Goal: Task Accomplishment & Management: Complete application form

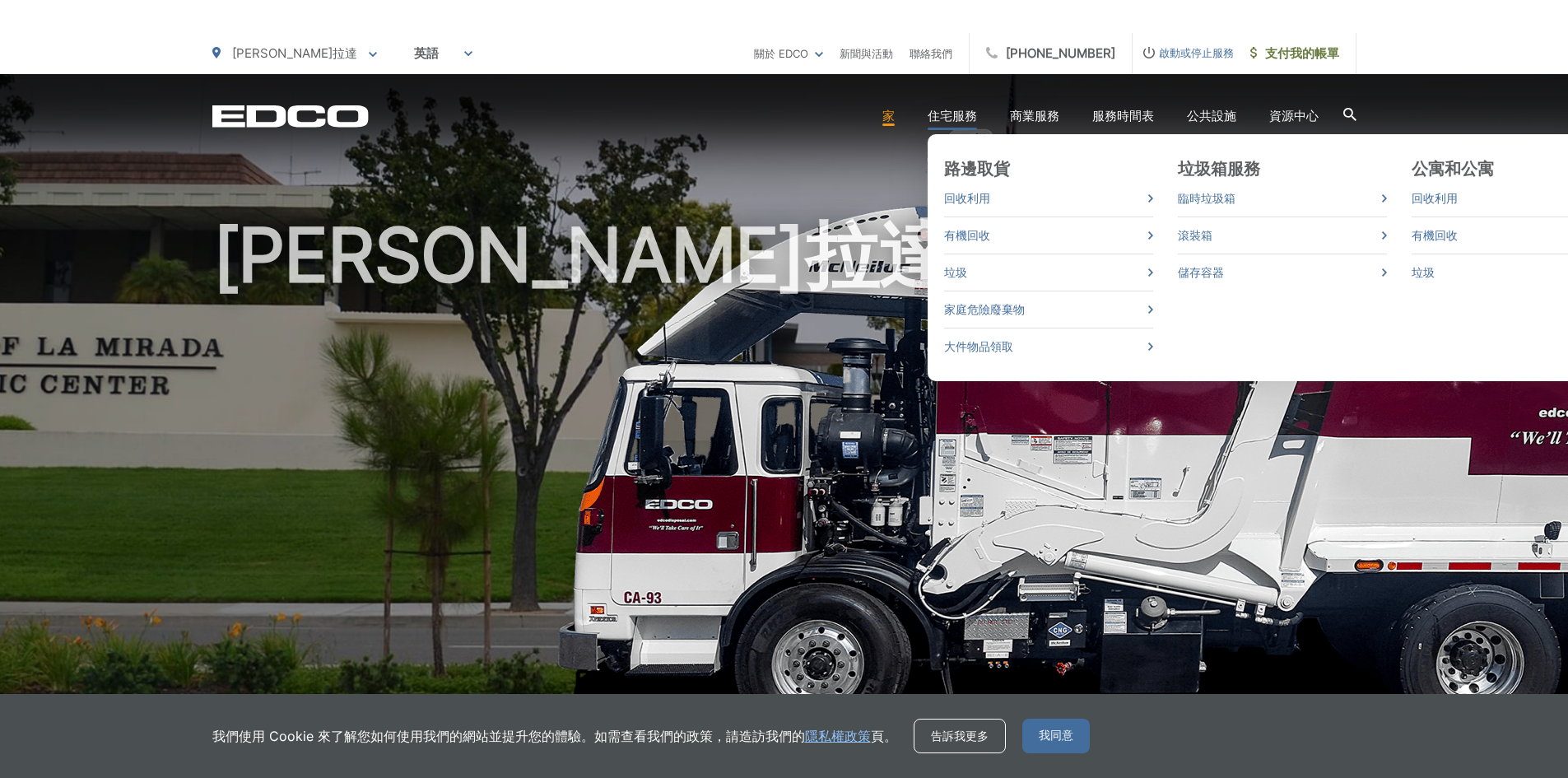
click at [934, 348] on ul "路邊取貨 回收利用 有機回收 垃圾 家庭危險廢棄物 大件物品領取 垃圾箱服務 臨時垃圾箱 滾裝箱 儲存容器 公寓和公寓 回收利用 有機回收 垃圾" at bounding box center [1283, 258] width 709 height 247
click at [934, 346] on link "大件物品領取" at bounding box center [1049, 346] width 210 height 20
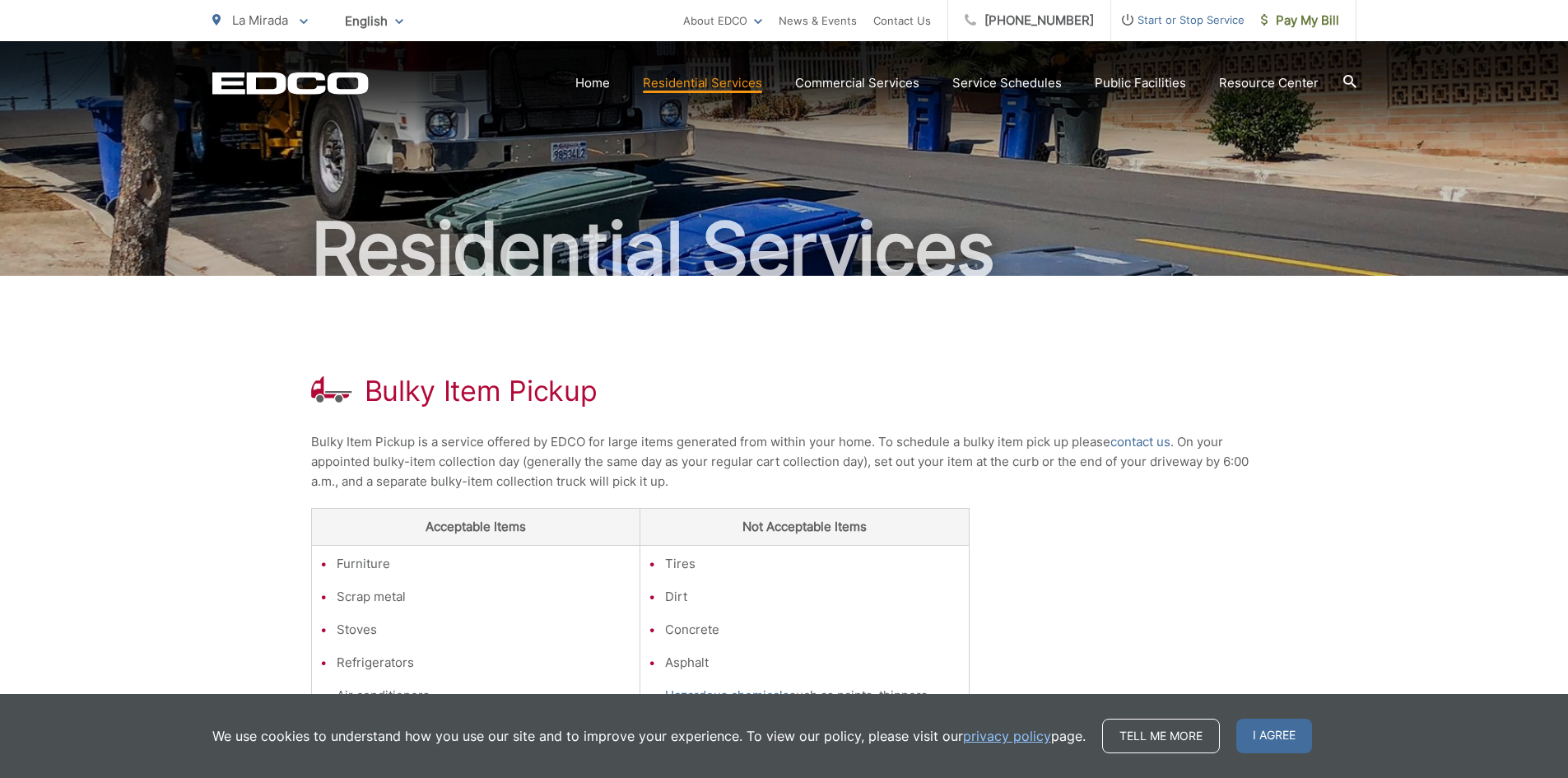
scroll to position [82, 0]
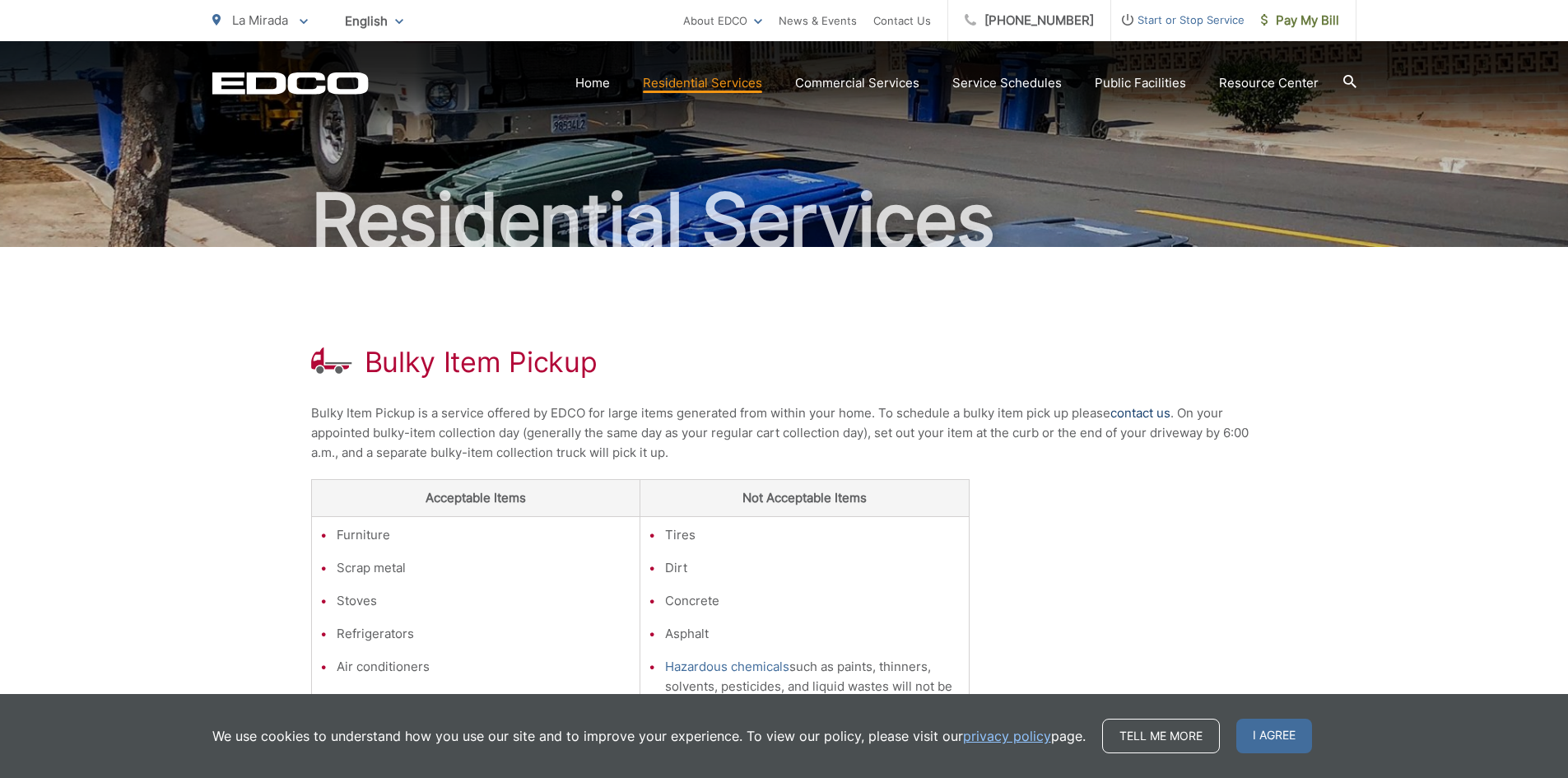
click at [1149, 410] on link "contact us" at bounding box center [1140, 413] width 60 height 20
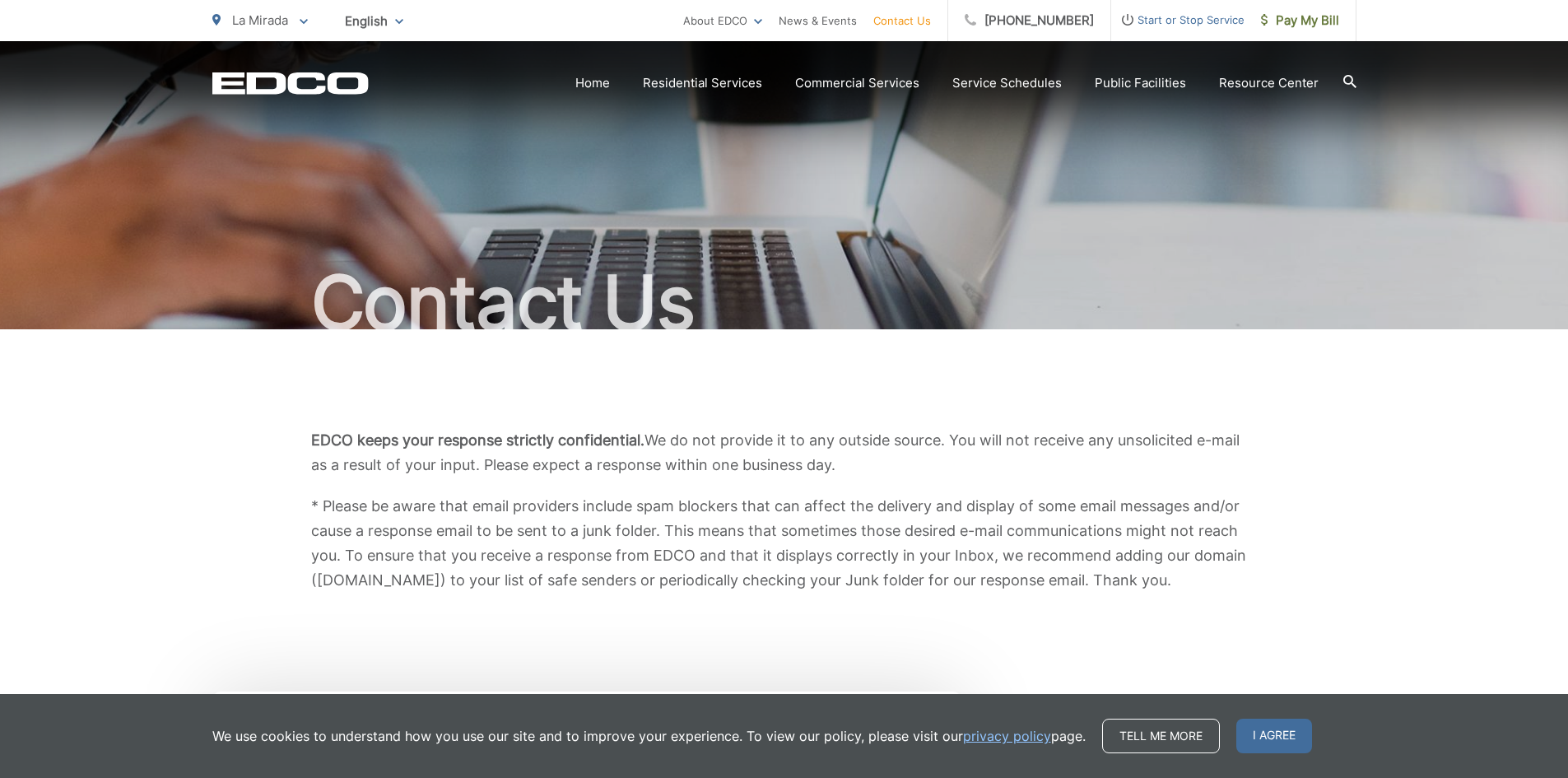
scroll to position [165, 0]
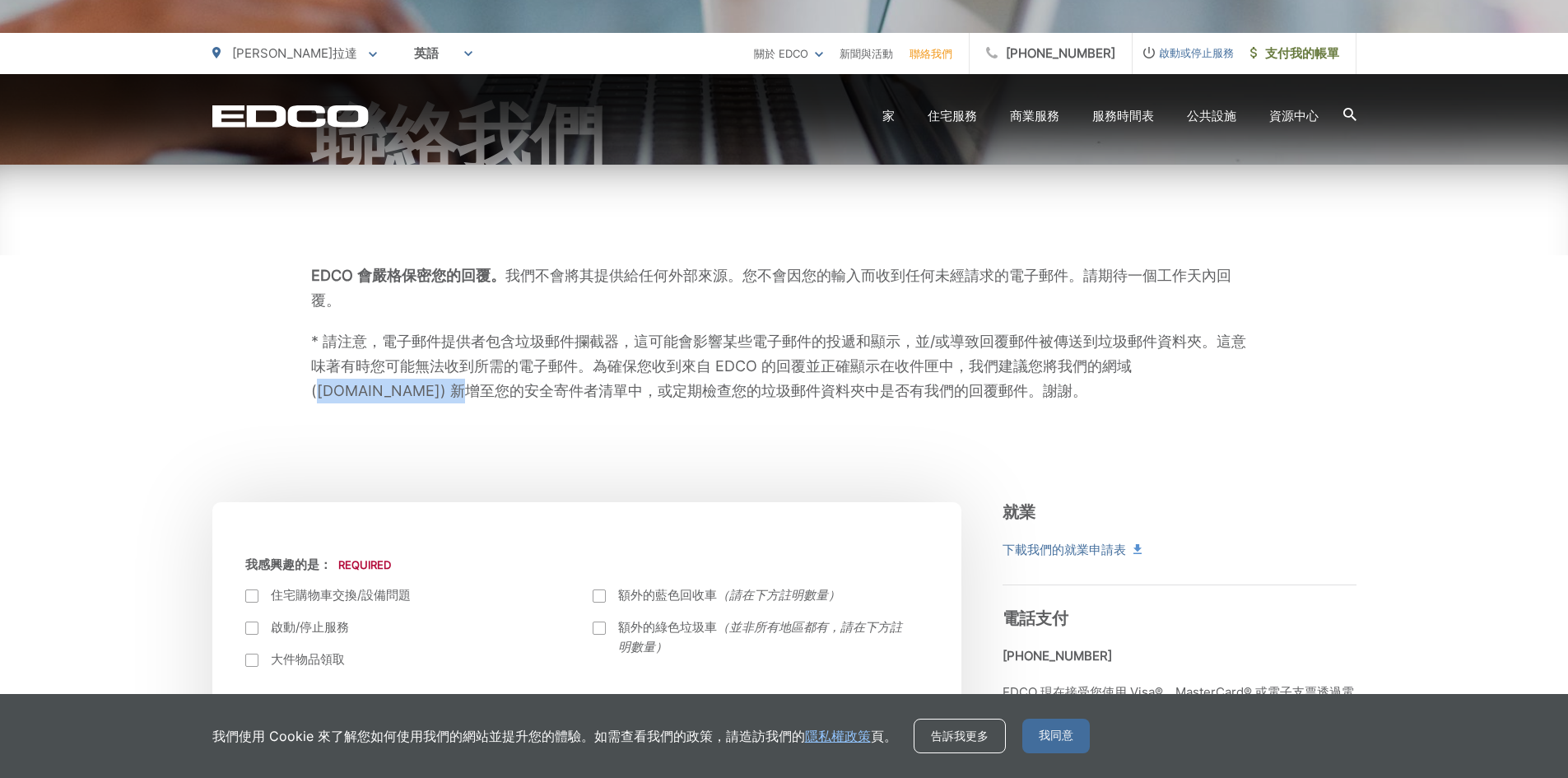
drag, startPoint x: 318, startPoint y: 396, endPoint x: 443, endPoint y: 386, distance: 125.4
click at [443, 386] on font "* 請注意，電子郵件提供者包含垃圾郵件攔截器，這可能會影響某些電子郵件的投遞和顯示，並/或導致回覆郵件被傳送到垃圾郵件資料夾。這意味著有時您可能無法收到所需的…" at bounding box center [778, 366] width 935 height 67
copy font "edcodisposal.com"
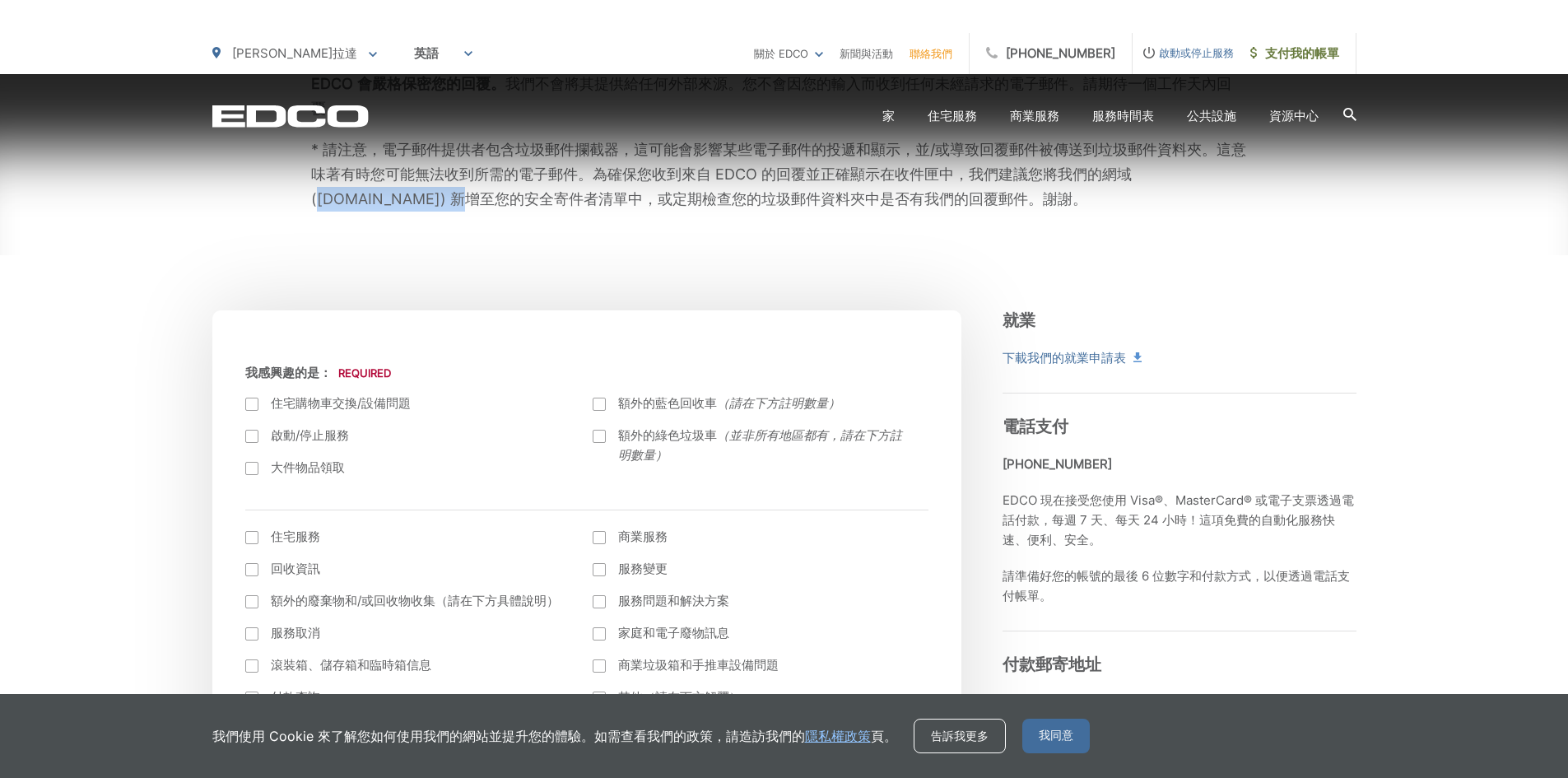
scroll to position [411, 0]
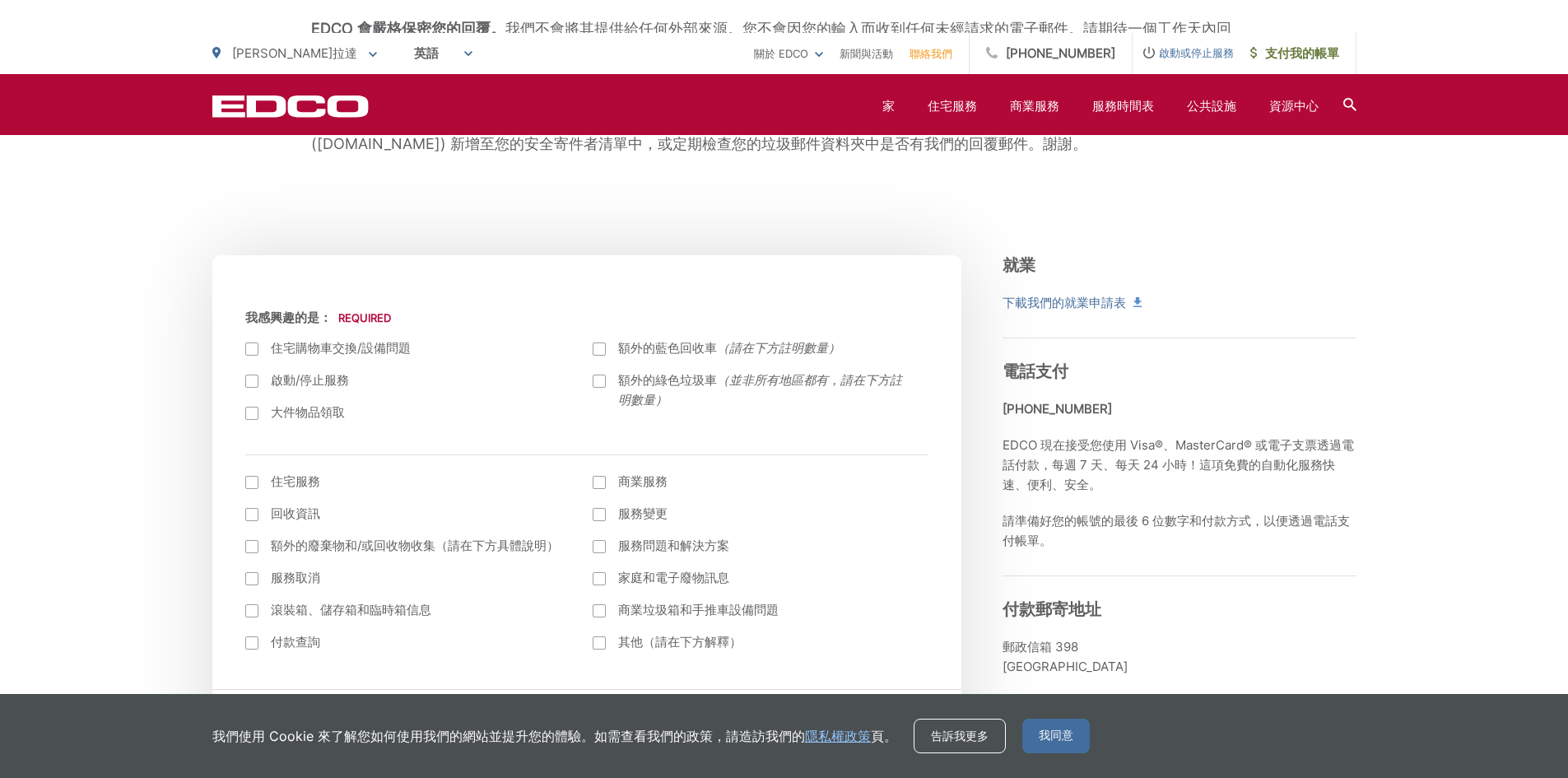
click at [246, 414] on div at bounding box center [252, 413] width 13 height 13
click at [0, 0] on input "大件物品領取" at bounding box center [0, 0] width 0 height 0
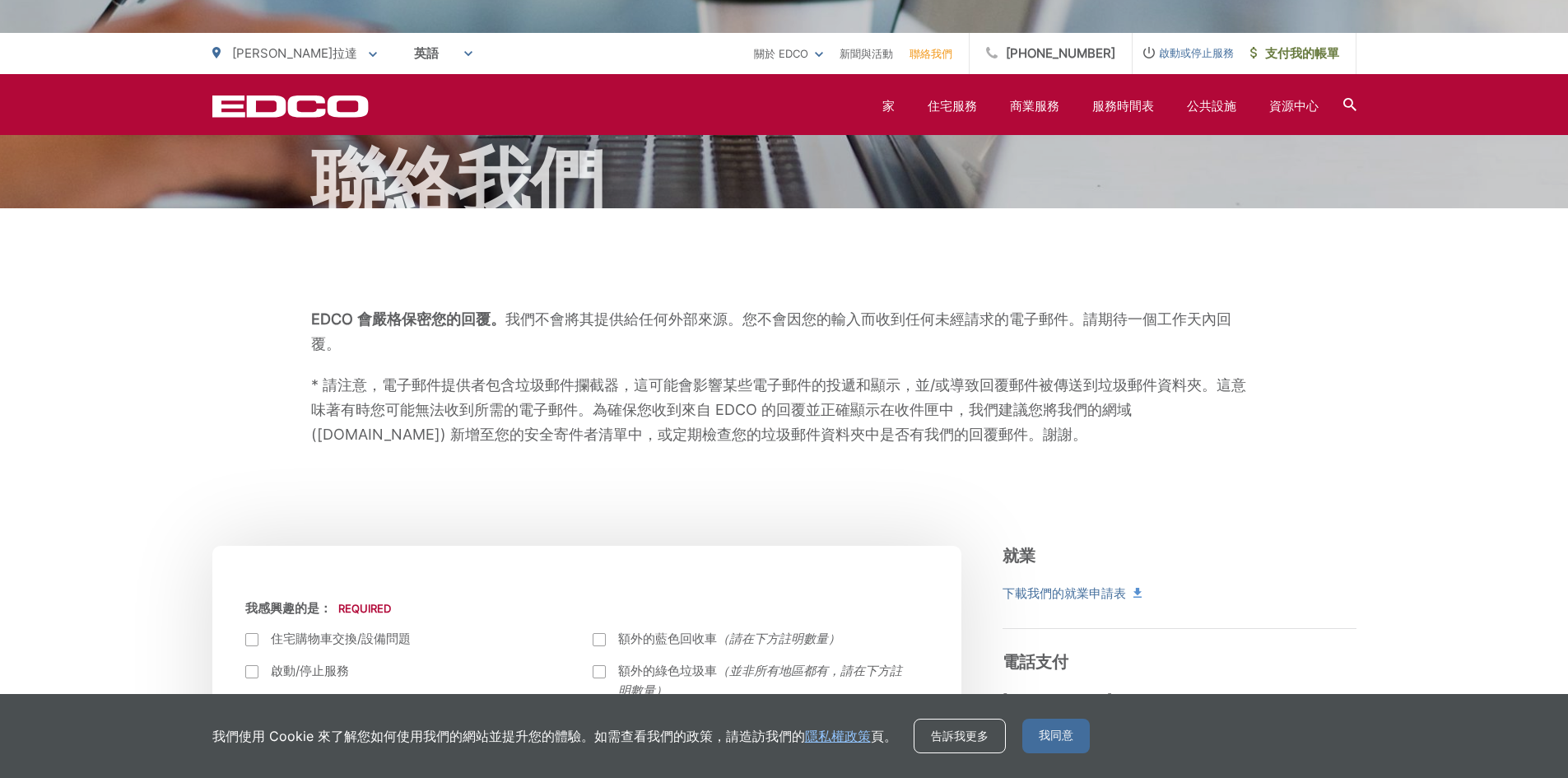
scroll to position [82, 0]
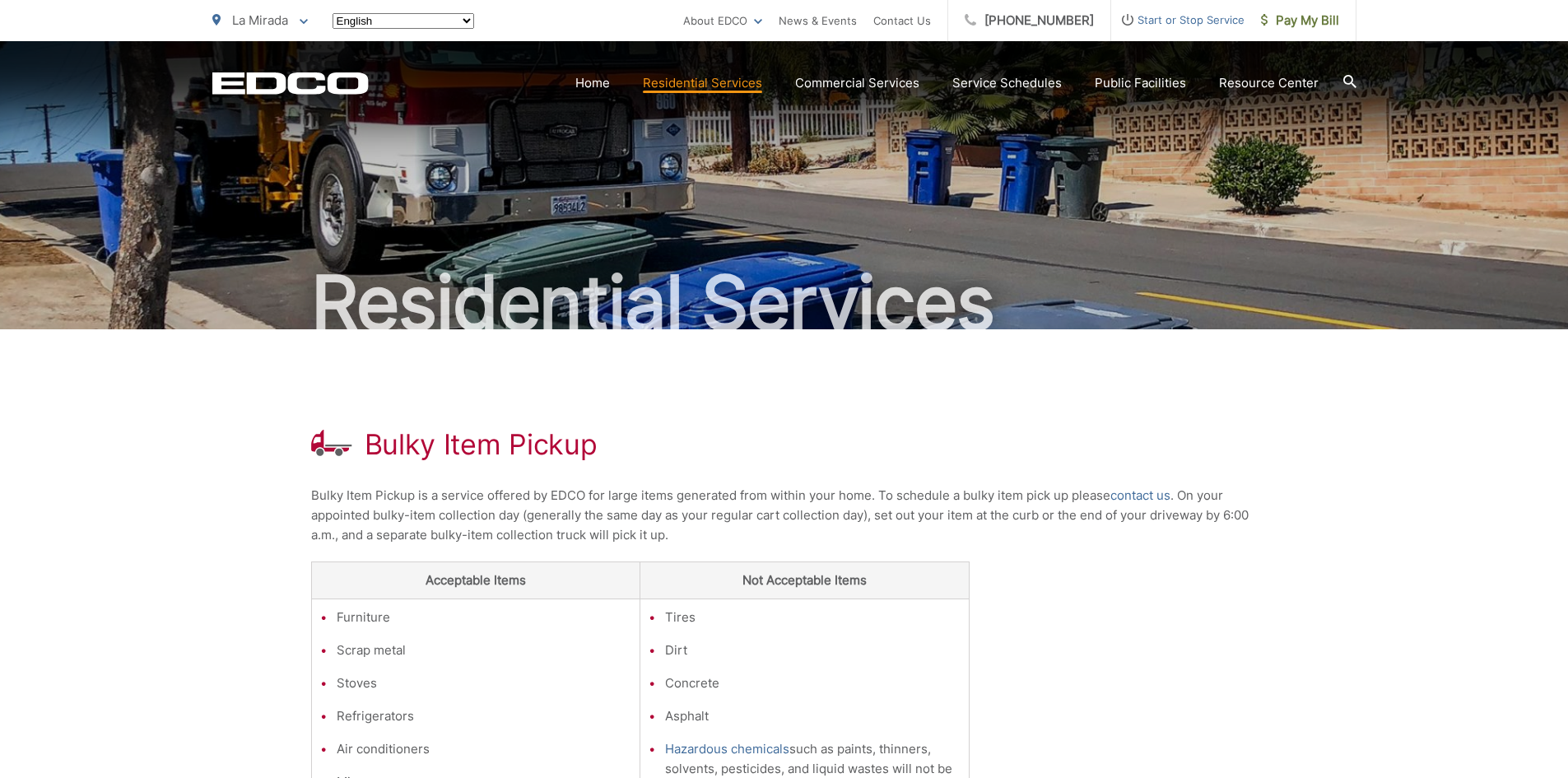
scroll to position [82, 0]
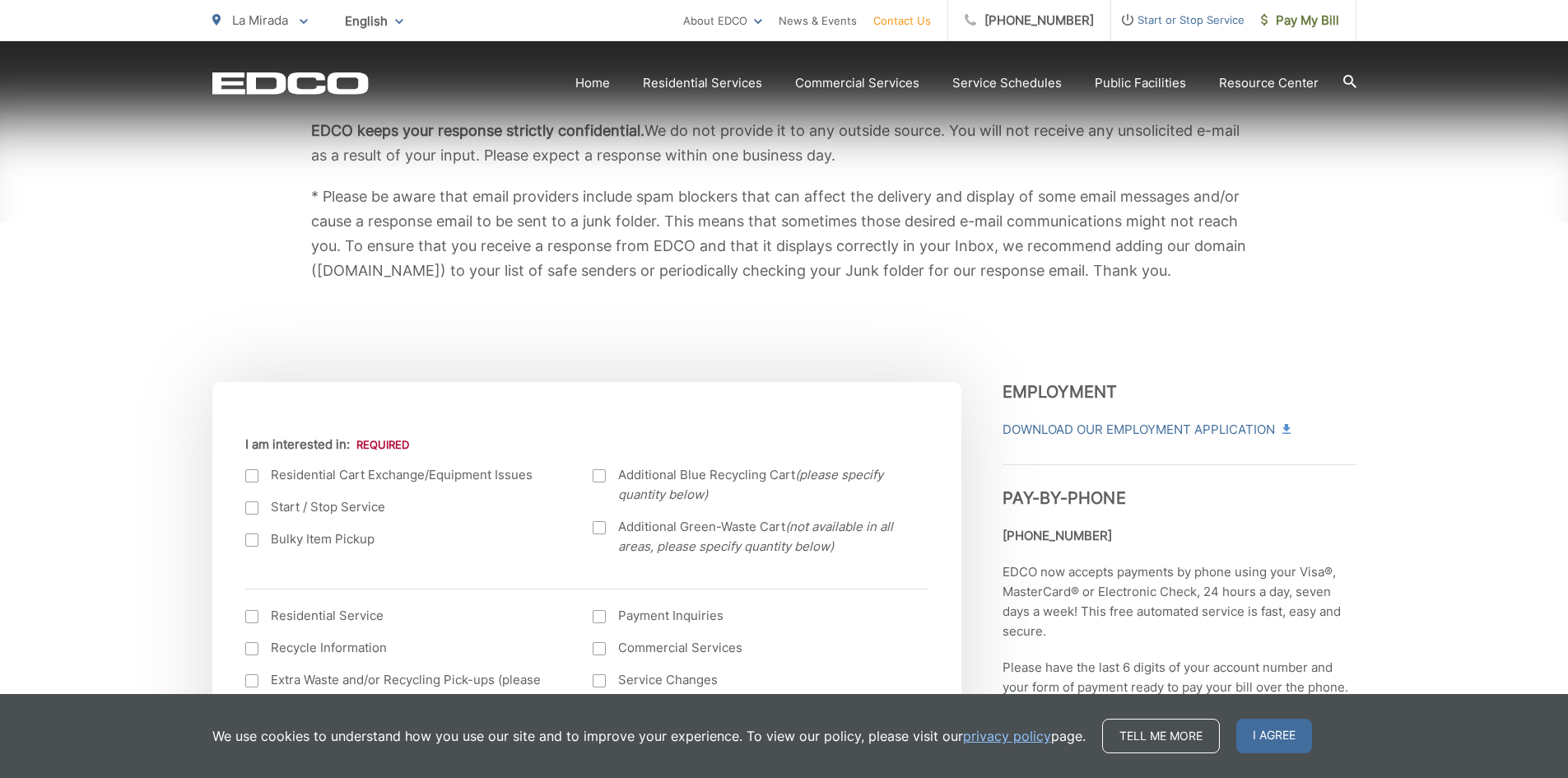
scroll to position [411, 0]
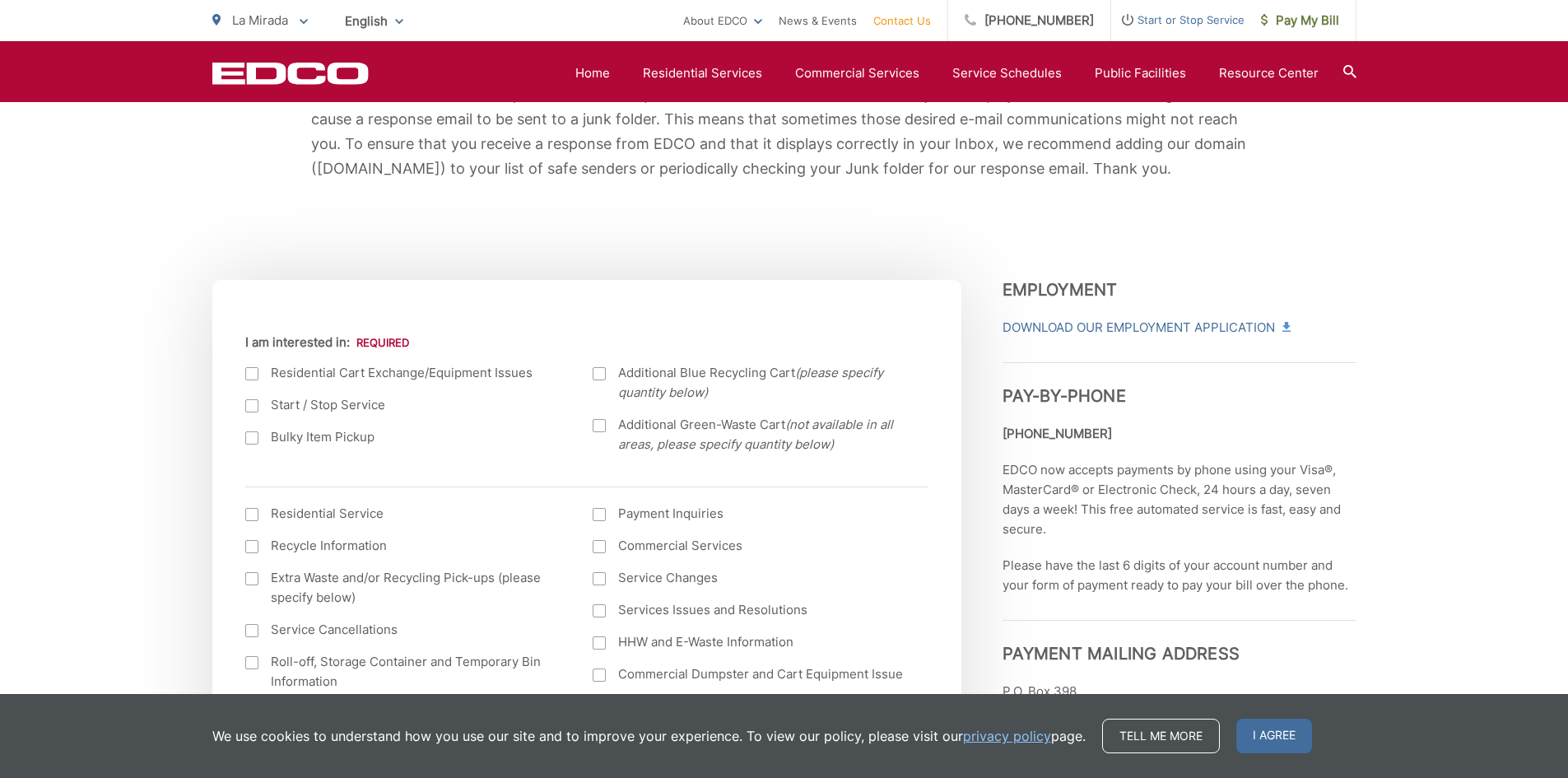
click at [251, 437] on div at bounding box center [252, 437] width 13 height 13
click at [0, 0] on input "Bulky Item Pickup" at bounding box center [0, 0] width 0 height 0
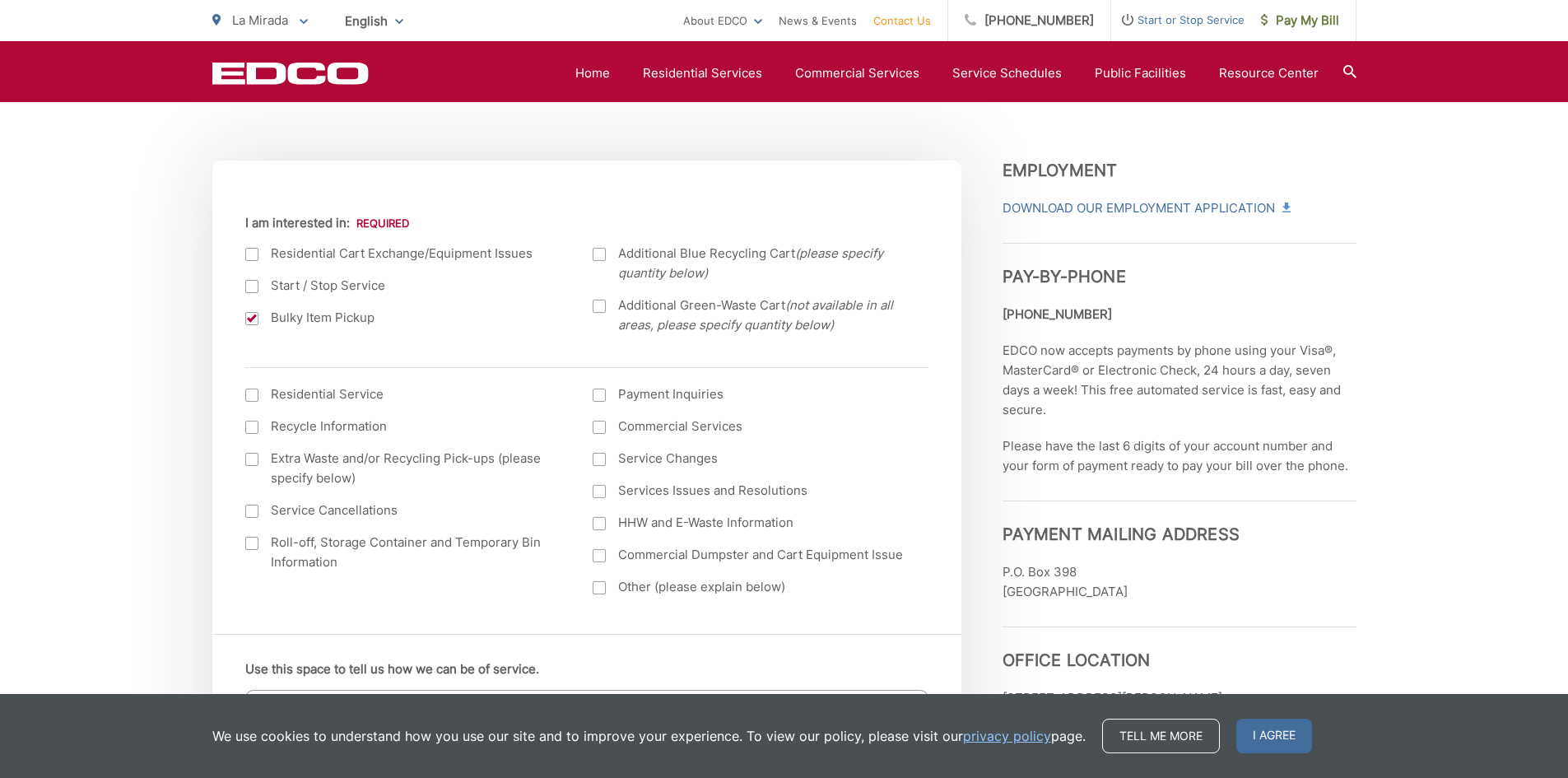
scroll to position [576, 0]
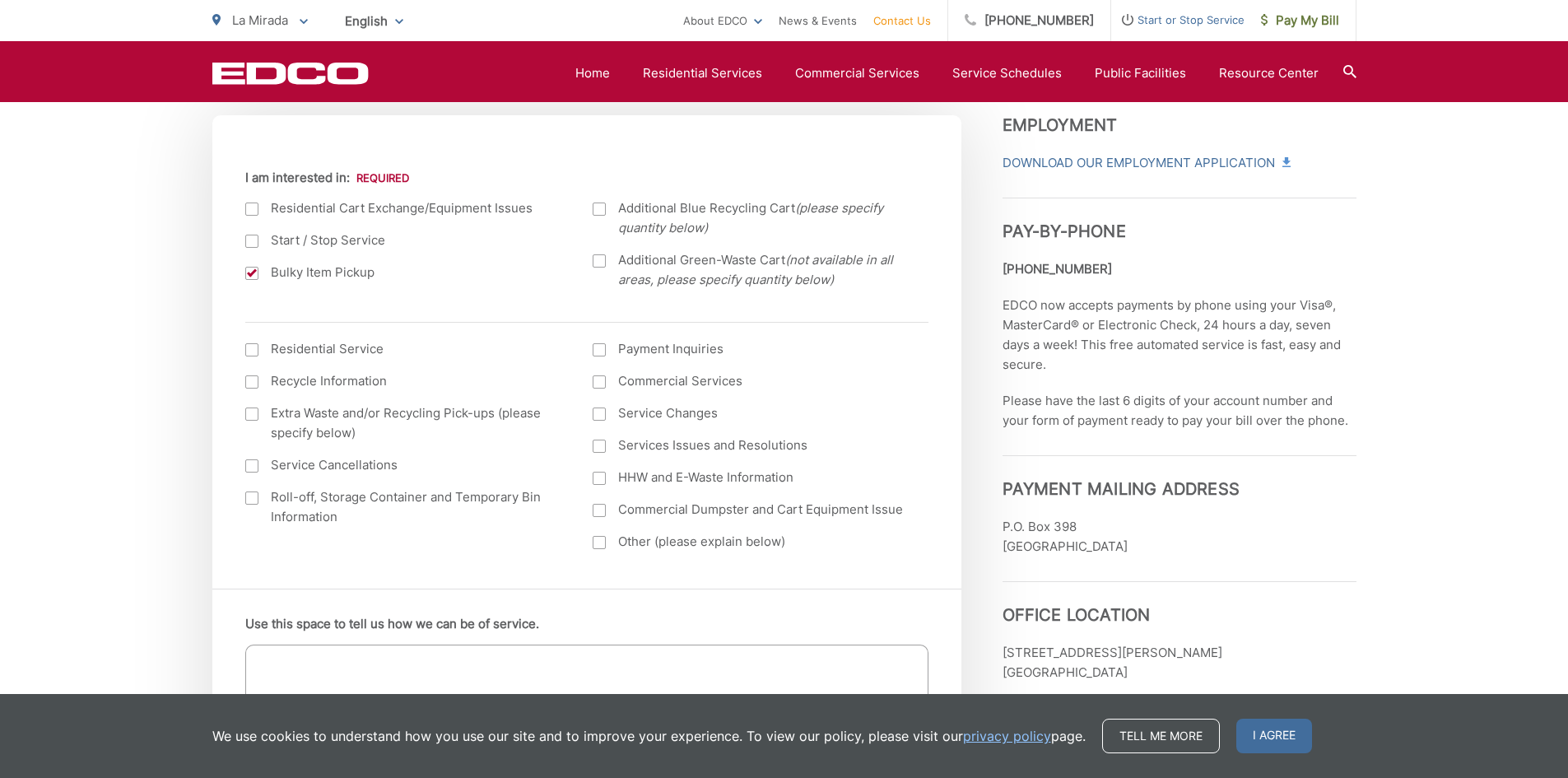
click at [252, 350] on div at bounding box center [252, 349] width 13 height 13
click at [0, 0] on input "I am interested in: (continued) *" at bounding box center [0, 0] width 0 height 0
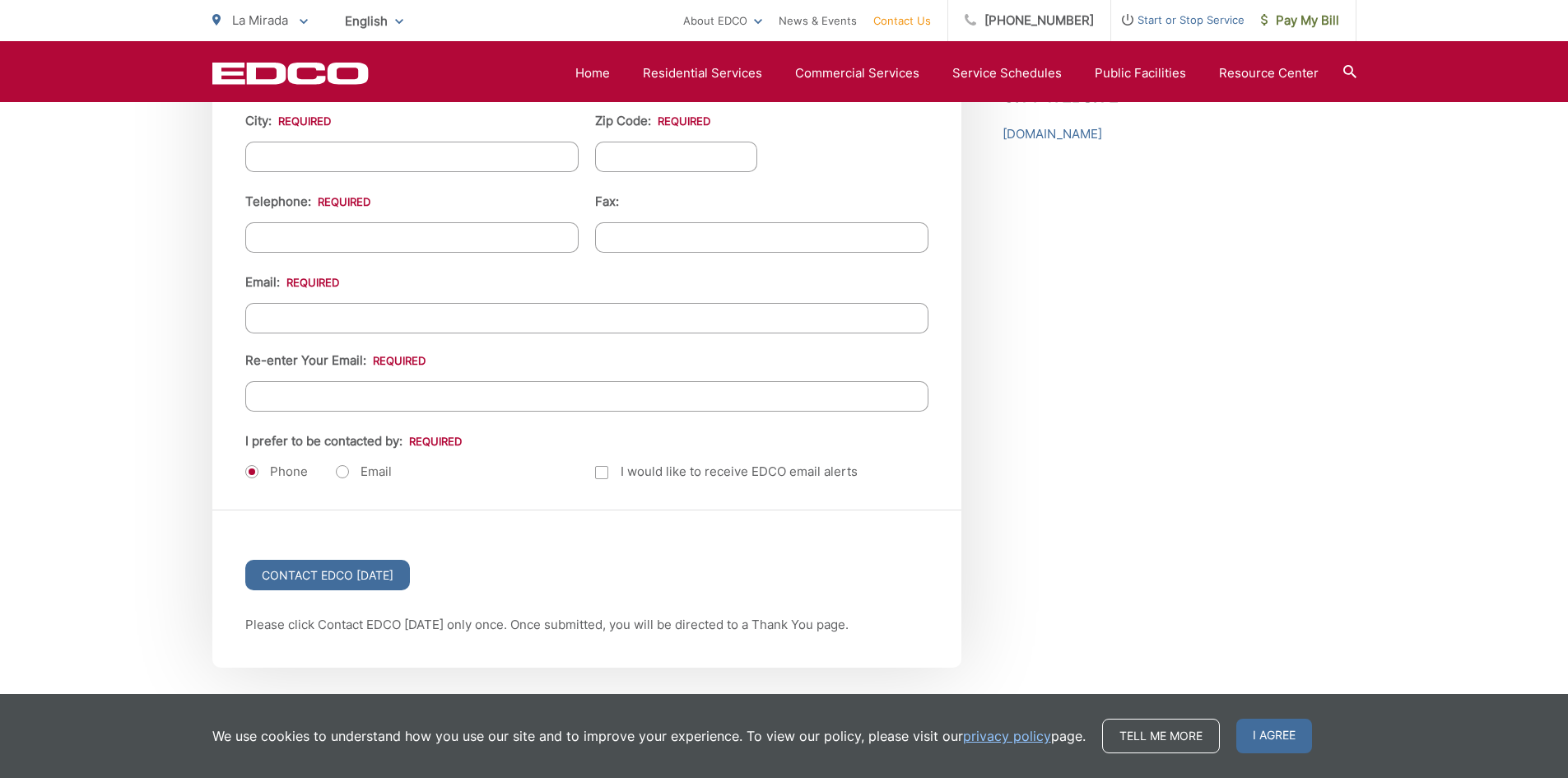
scroll to position [1976, 0]
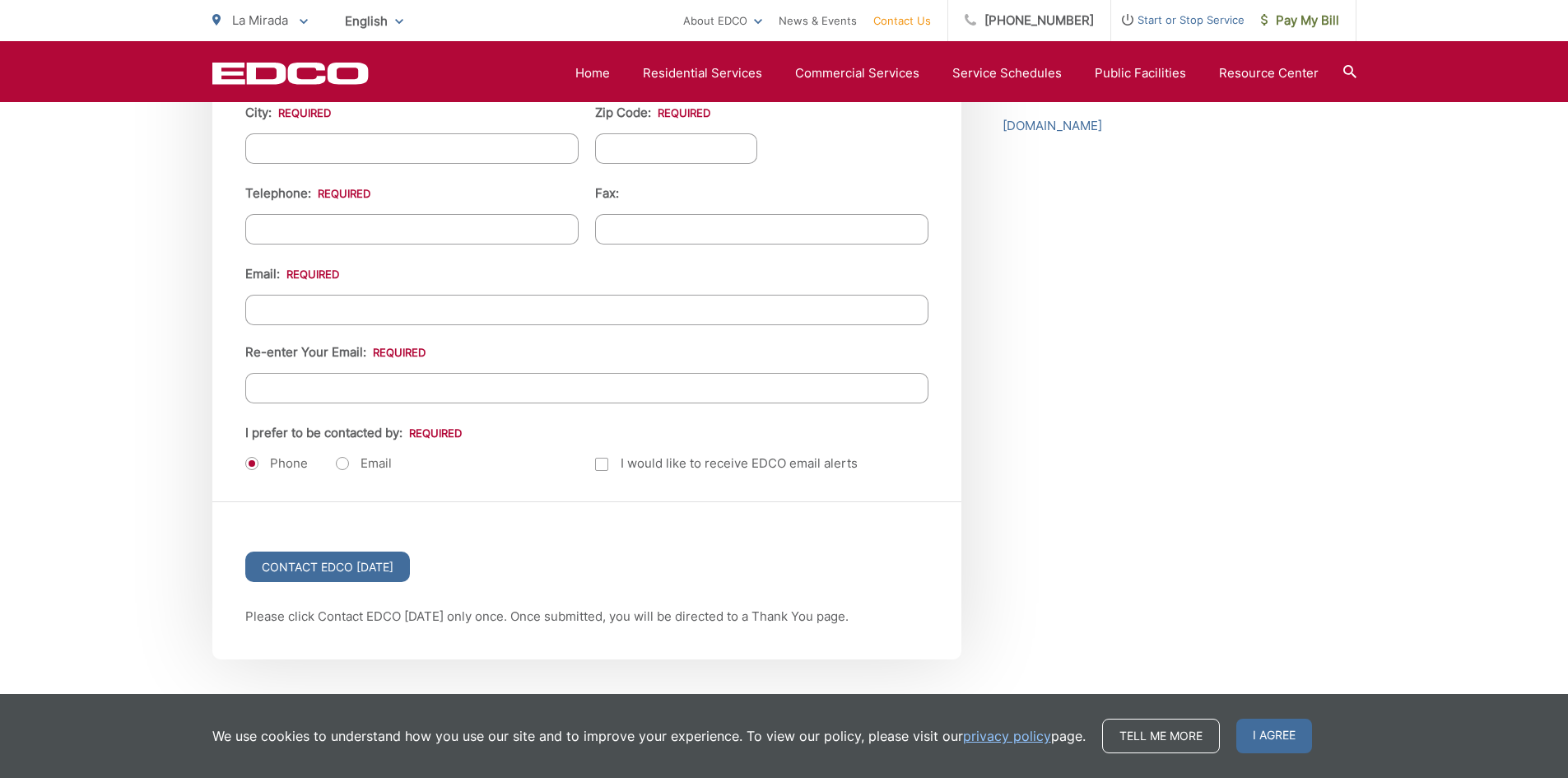
click at [337, 462] on label "Email" at bounding box center [363, 463] width 56 height 16
radio input "true"
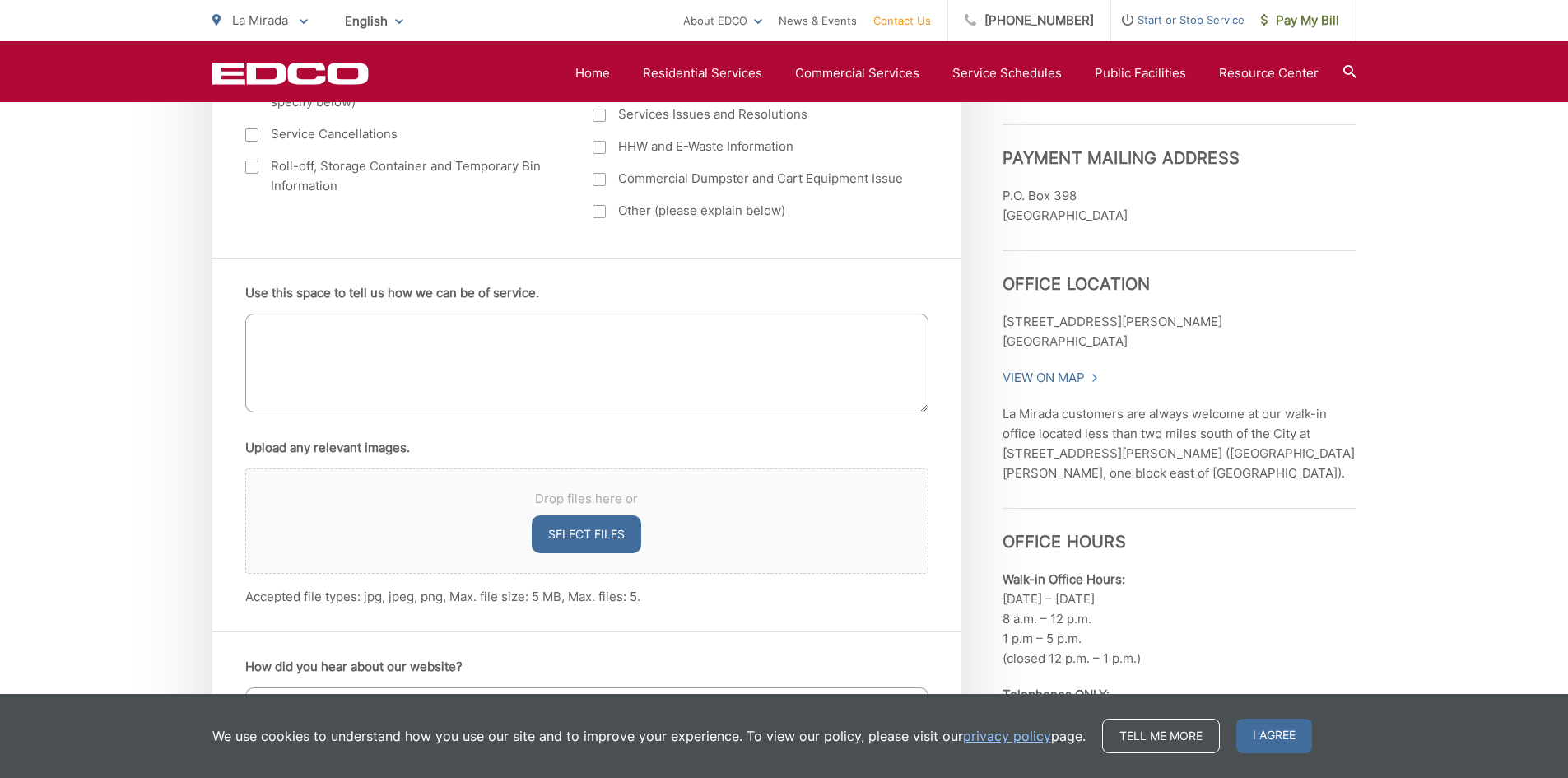
scroll to position [906, 0]
